Goal: Find specific page/section: Find specific page/section

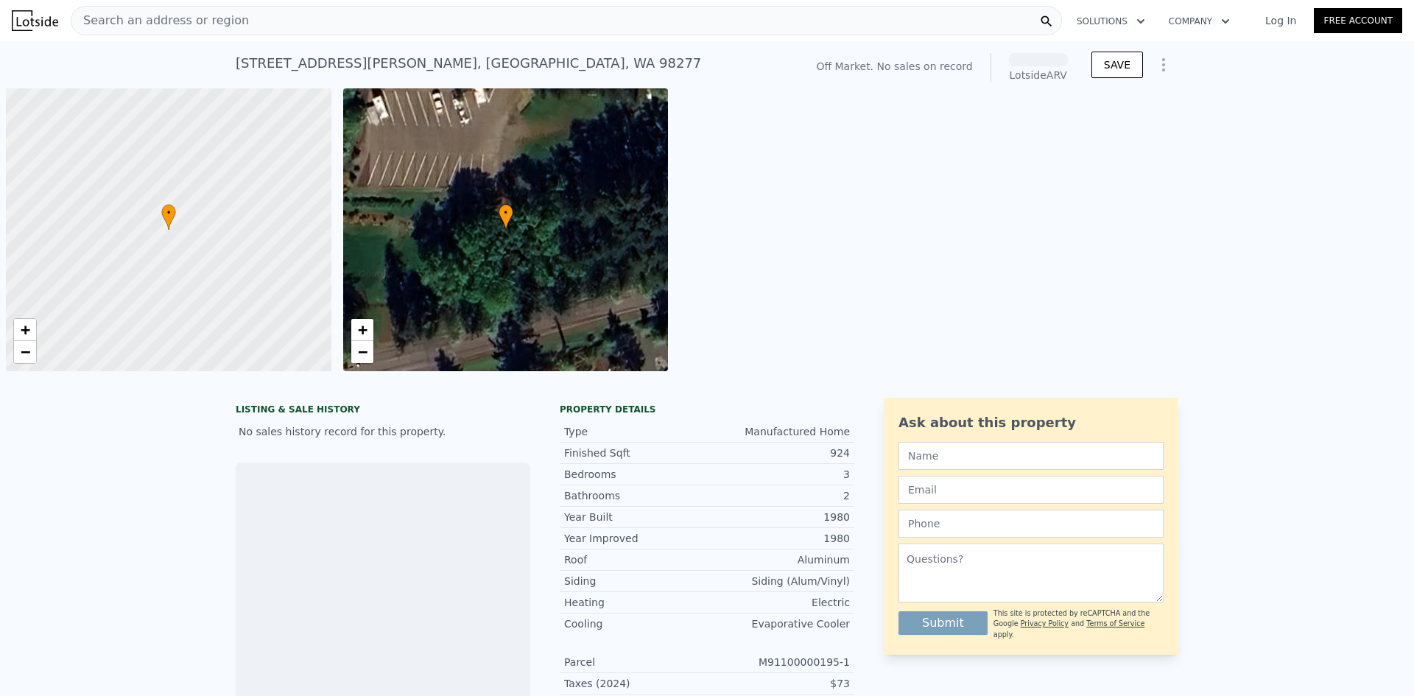
scroll to position [0, 6]
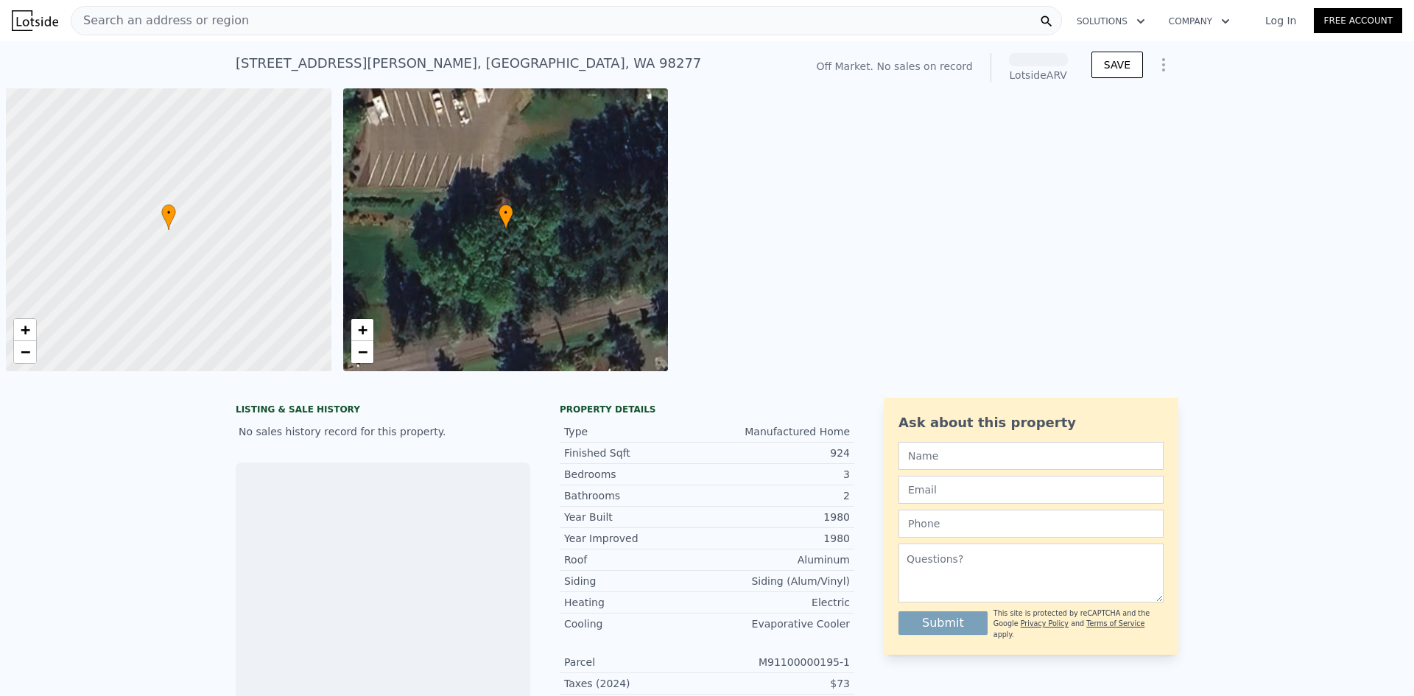
scroll to position [0, 6]
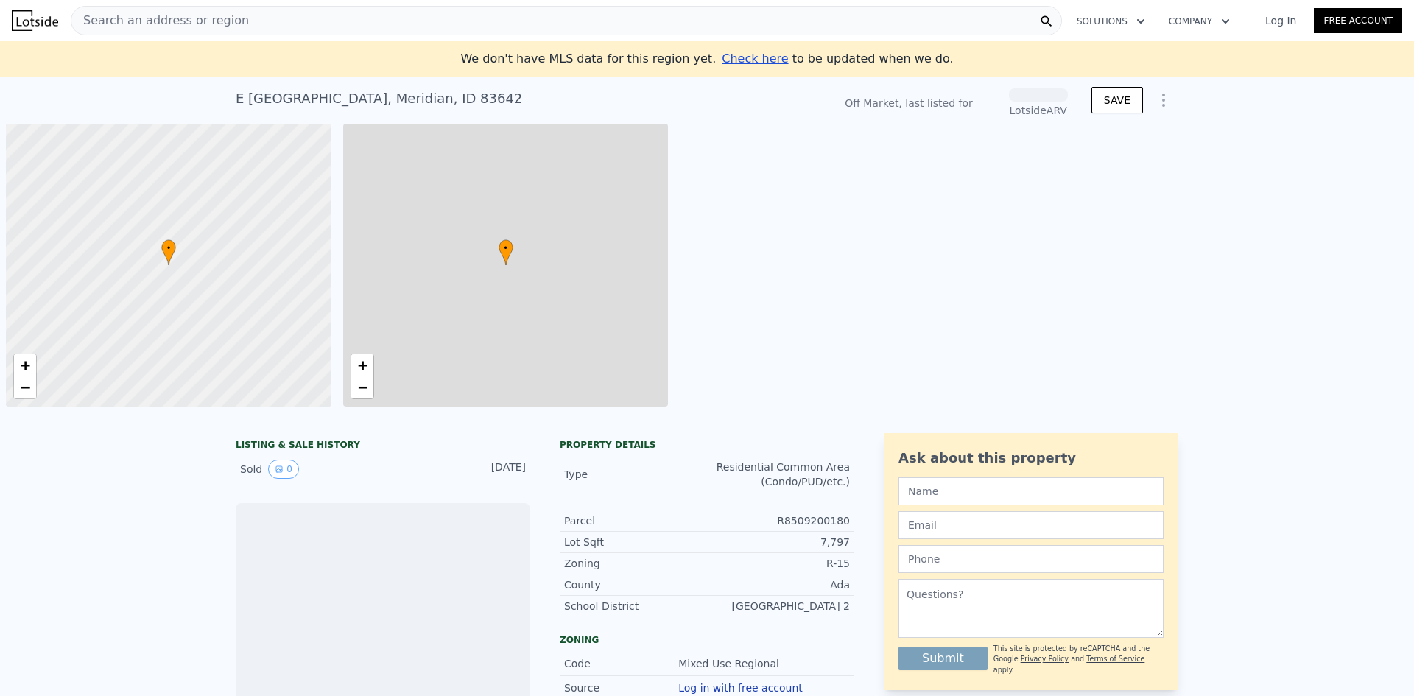
scroll to position [0, 6]
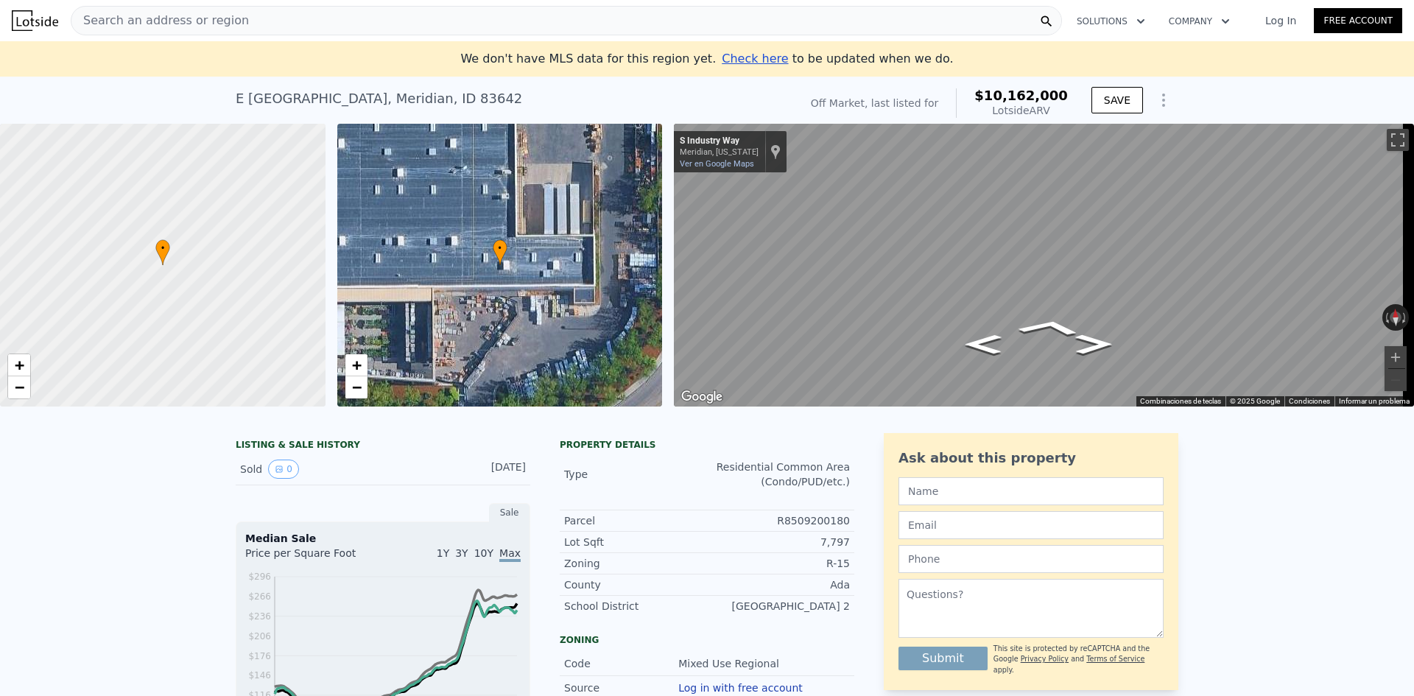
click at [41, 19] on img at bounding box center [35, 20] width 46 height 21
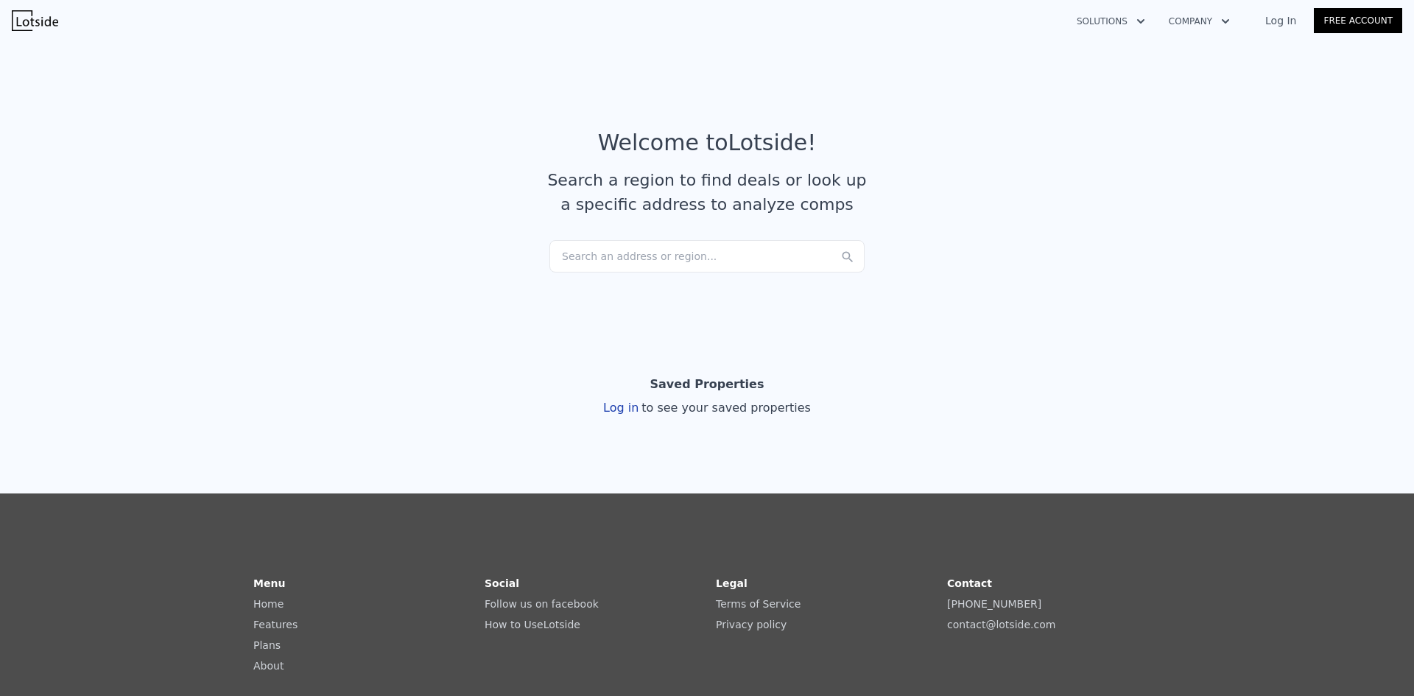
click at [574, 250] on div "Search an address or region..." at bounding box center [706, 256] width 315 height 32
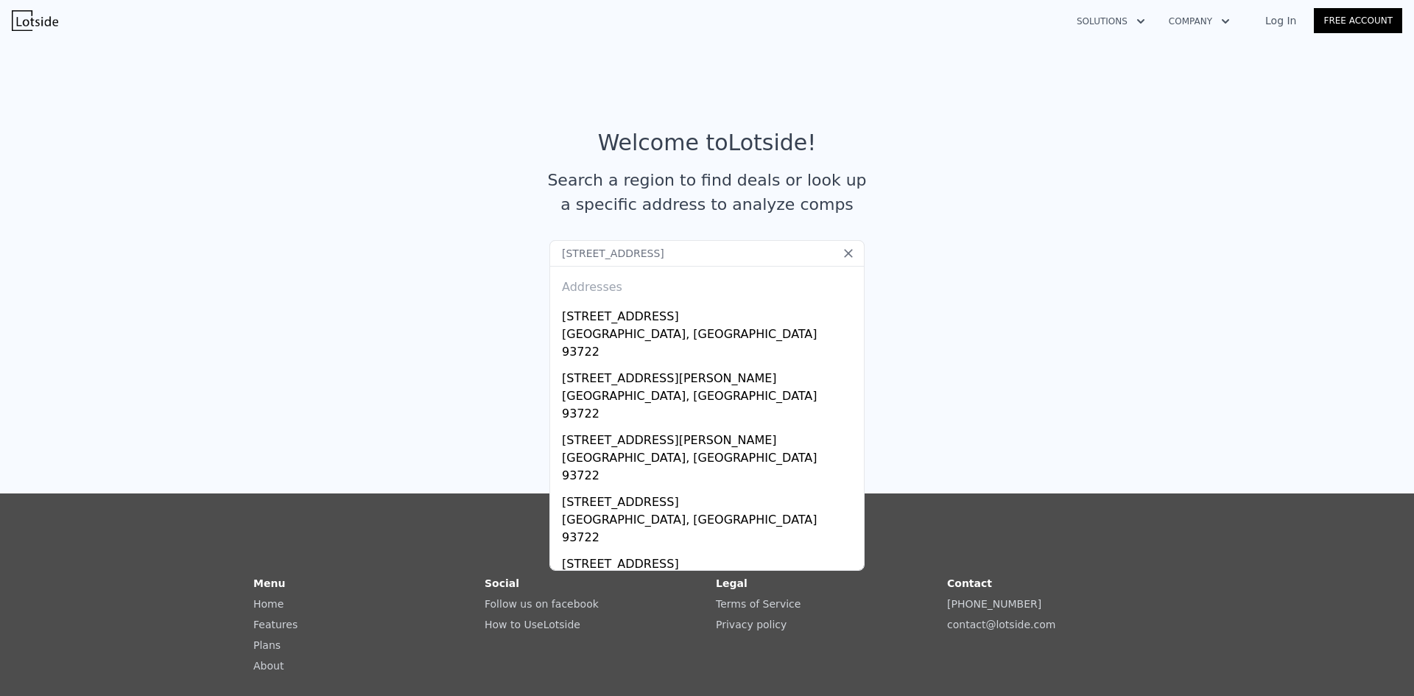
drag, startPoint x: 643, startPoint y: 255, endPoint x: 777, endPoint y: 258, distance: 134.0
click at [777, 258] on input "2220 N Prospect Ave, Fresno, CA 93722" at bounding box center [706, 253] width 315 height 27
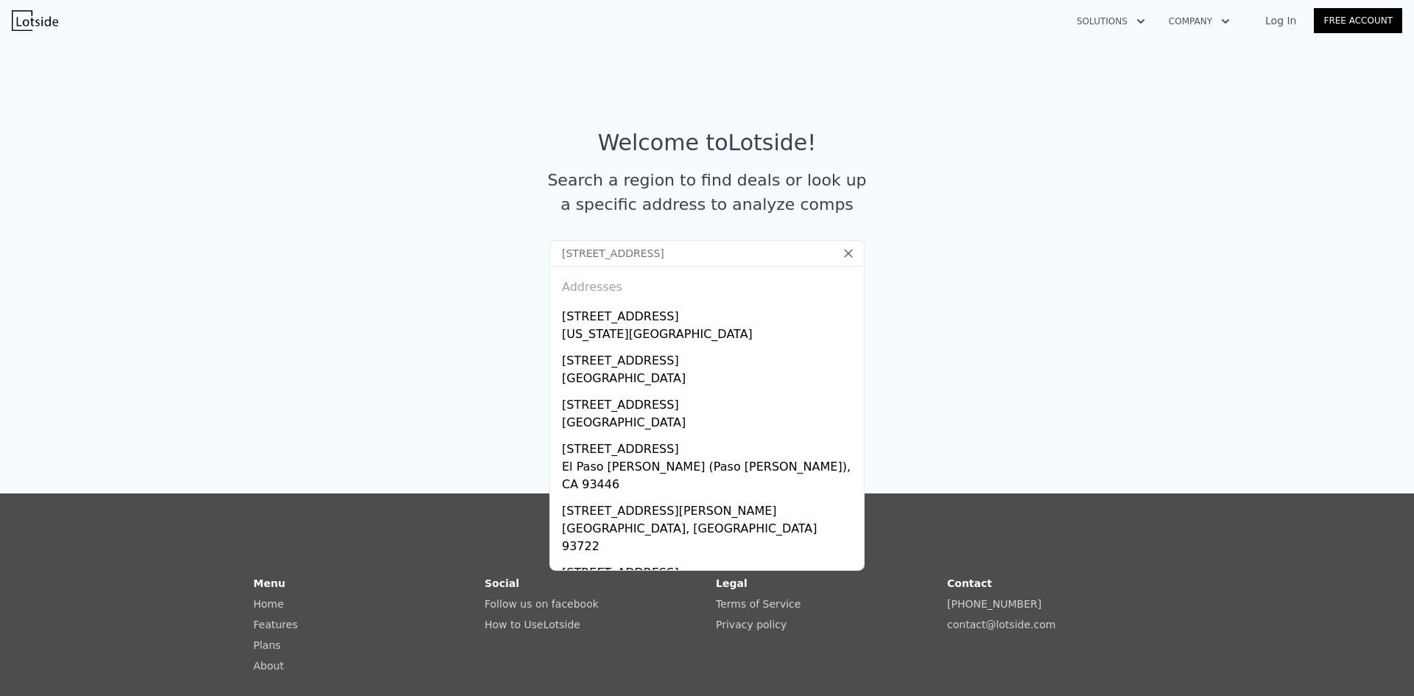
drag, startPoint x: 651, startPoint y: 253, endPoint x: 733, endPoint y: 253, distance: 81.7
click at [733, 253] on input "2220 N Prospect Ave 93722" at bounding box center [706, 253] width 315 height 27
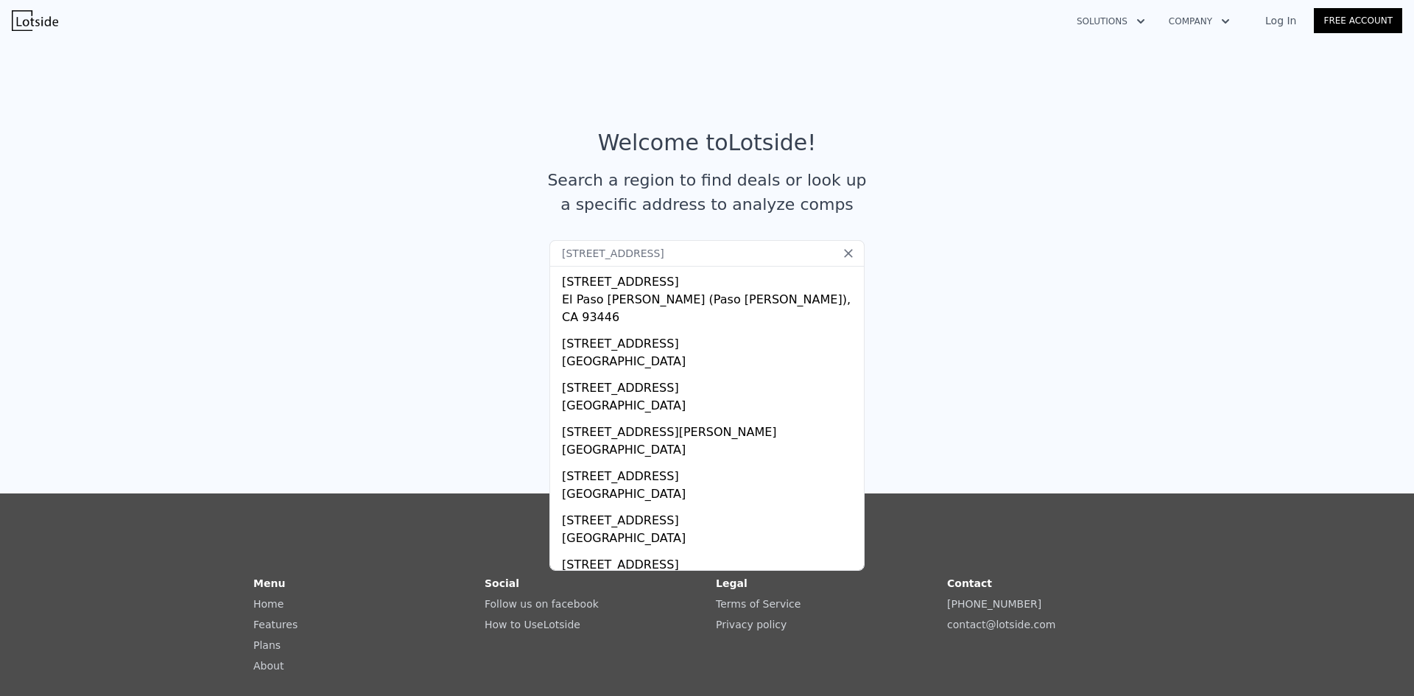
scroll to position [174, 0]
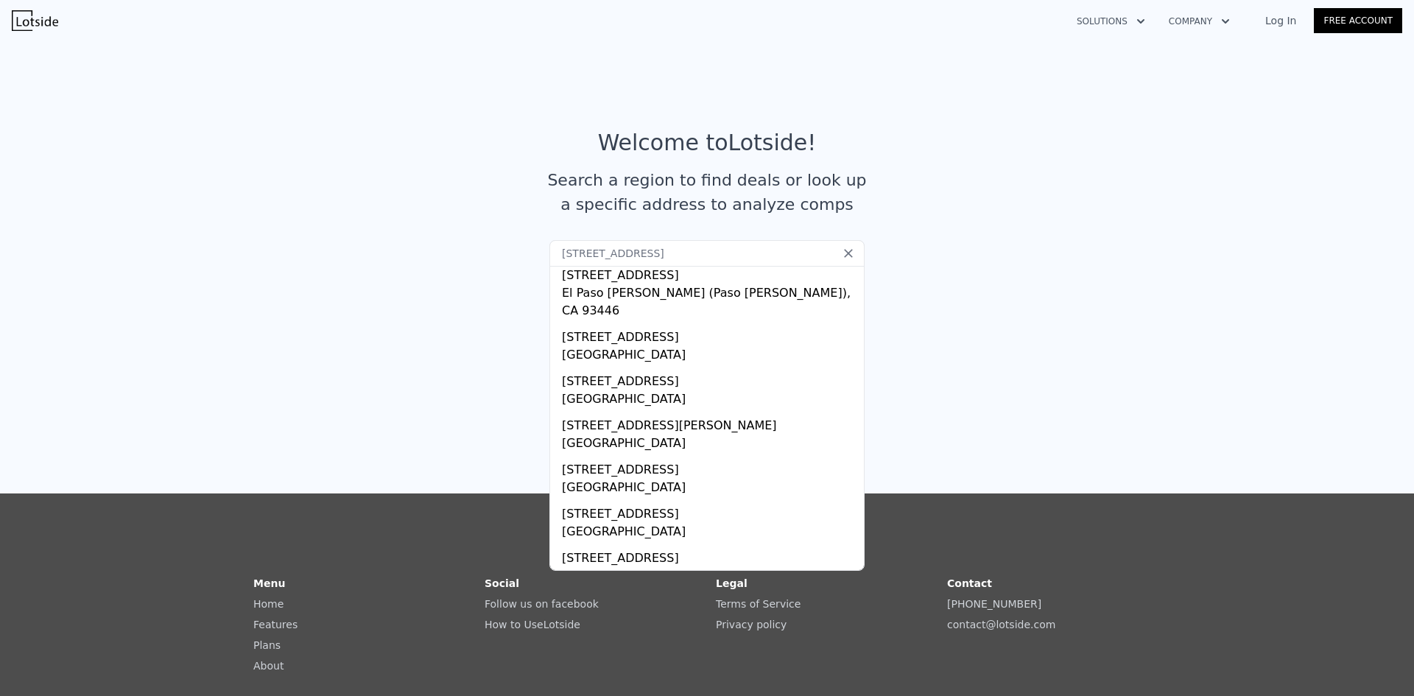
type input "2220 N Prospect Ave fresno"
